Goal: Check status

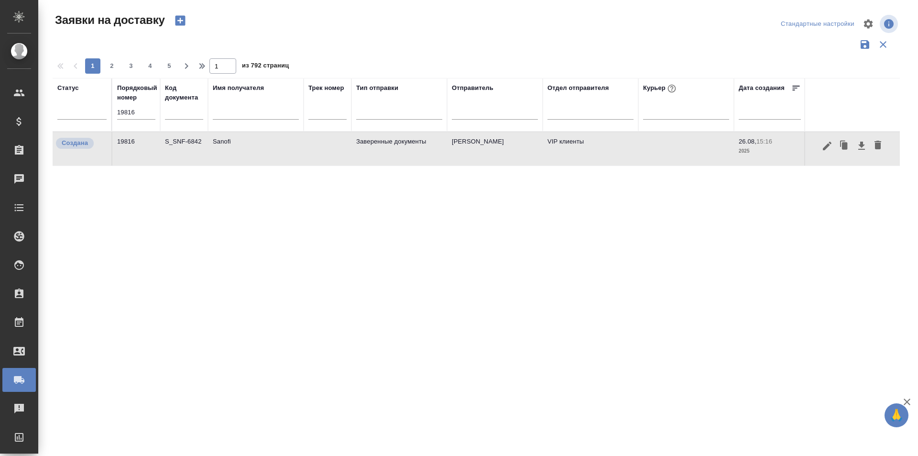
click at [147, 116] on input "19816" at bounding box center [136, 112] width 38 height 13
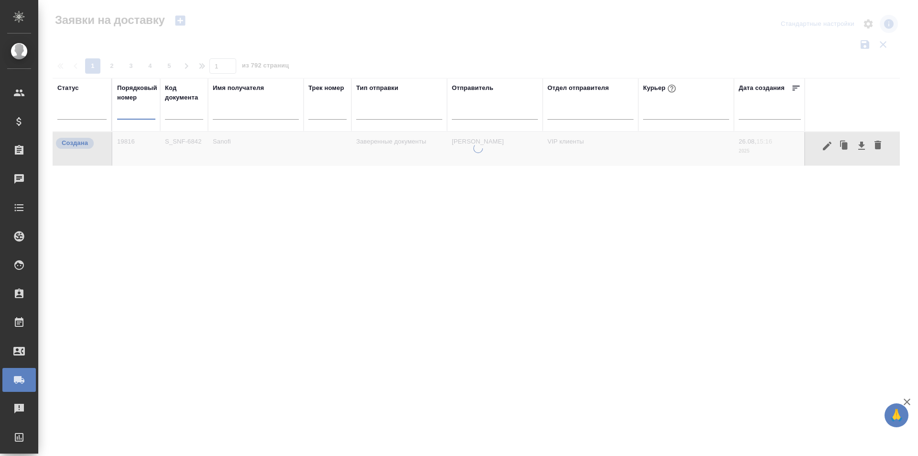
click at [237, 119] on input "text" at bounding box center [256, 113] width 86 height 12
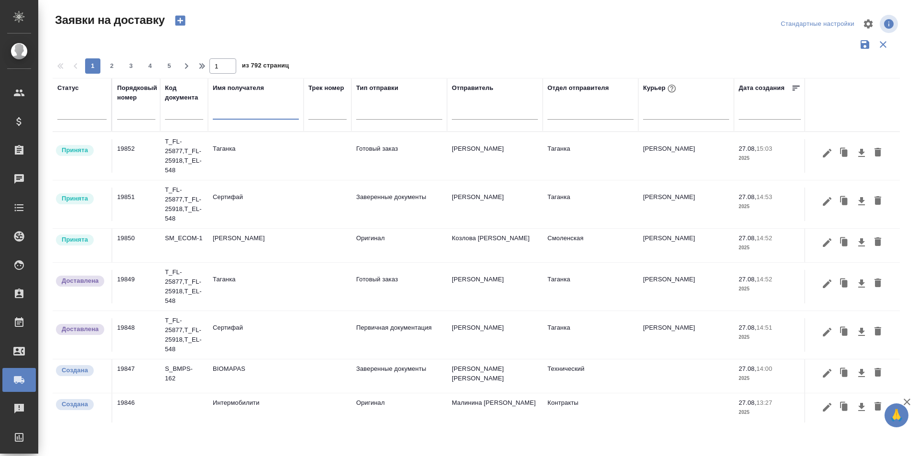
paste input "главкосмос"
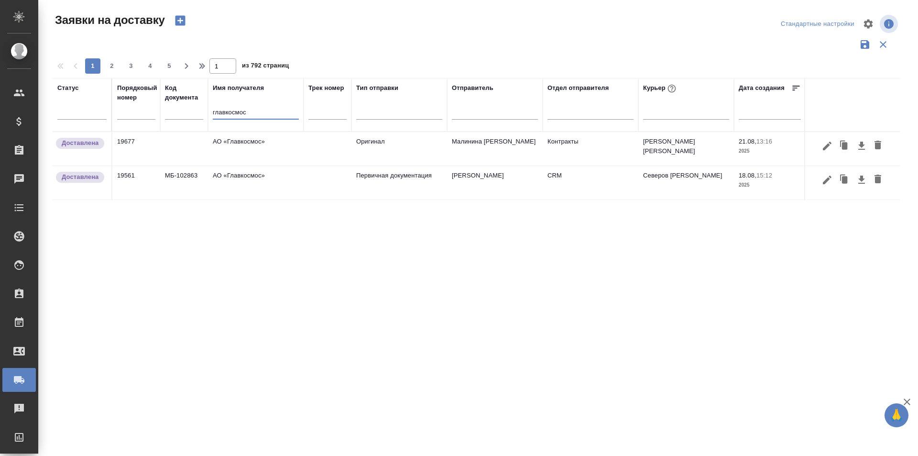
type input "главкосмос"
click at [233, 110] on input "главкосмос" at bounding box center [256, 113] width 86 height 12
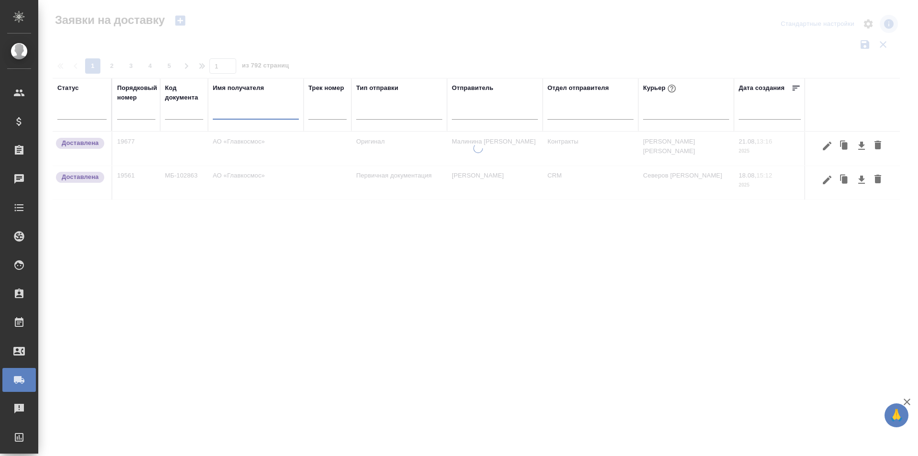
click at [144, 113] on input "text" at bounding box center [136, 112] width 38 height 13
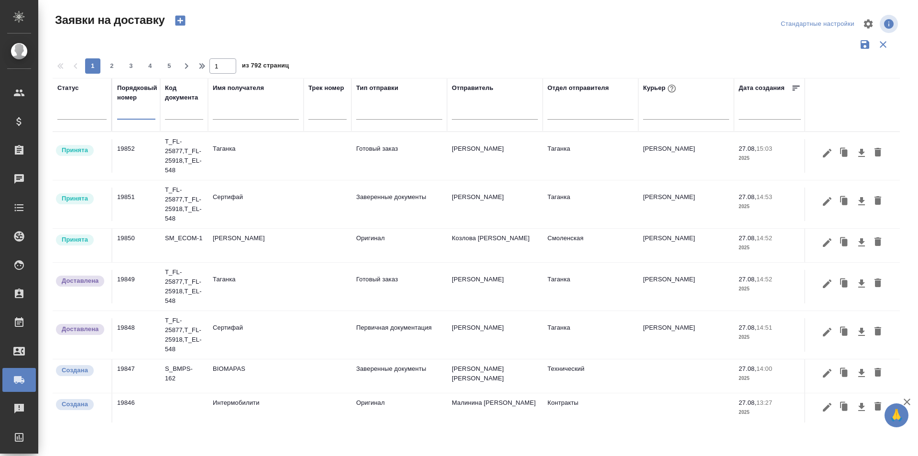
paste input "19846"
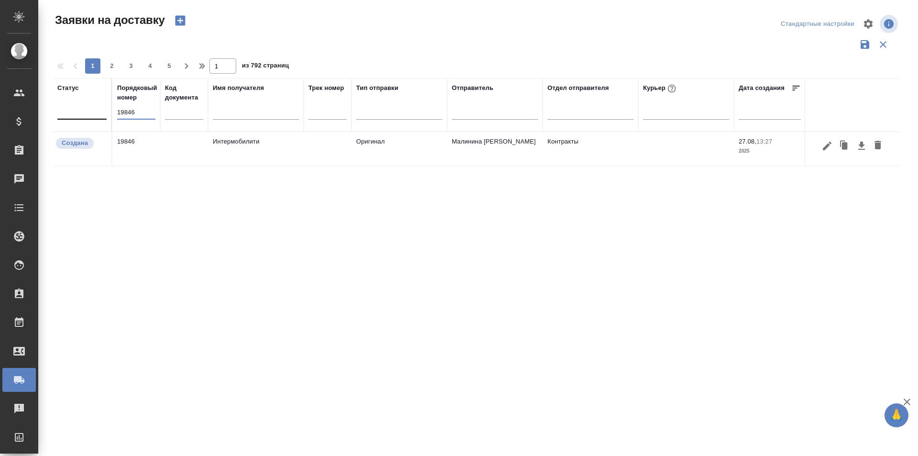
drag, startPoint x: 148, startPoint y: 118, endPoint x: 86, endPoint y: 111, distance: 63.0
click at [86, 111] on tr "Статус Порядковый номер 19846 Код документа Имя получателя Трек номер Тип отпра…" at bounding box center [549, 105] width 992 height 54
click at [133, 115] on input "19561" at bounding box center [136, 112] width 38 height 13
paste input "824"
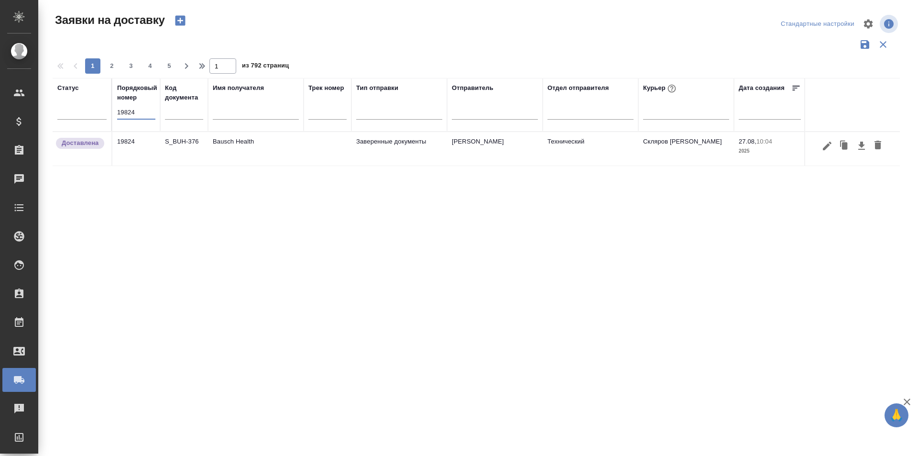
click at [138, 106] on input "19824" at bounding box center [136, 112] width 38 height 13
paste input "13"
click at [143, 114] on input "19813" at bounding box center [136, 112] width 38 height 13
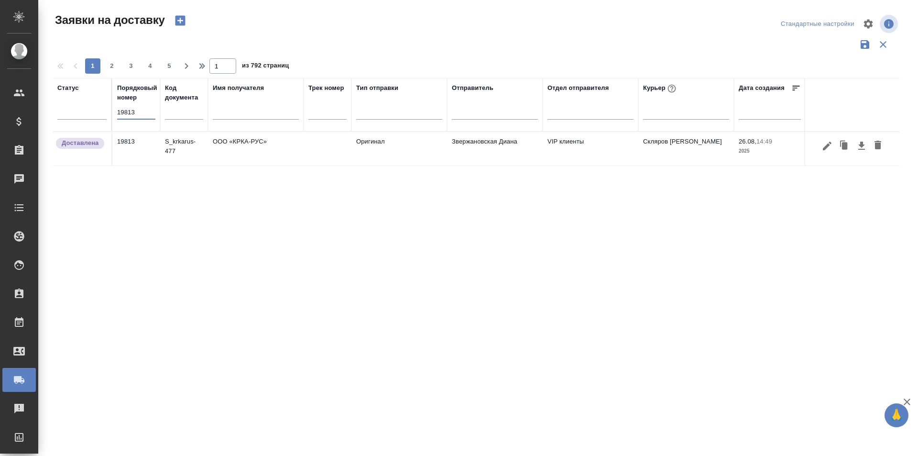
paste input "781"
type input "19781"
